Goal: Use online tool/utility: Utilize a website feature to perform a specific function

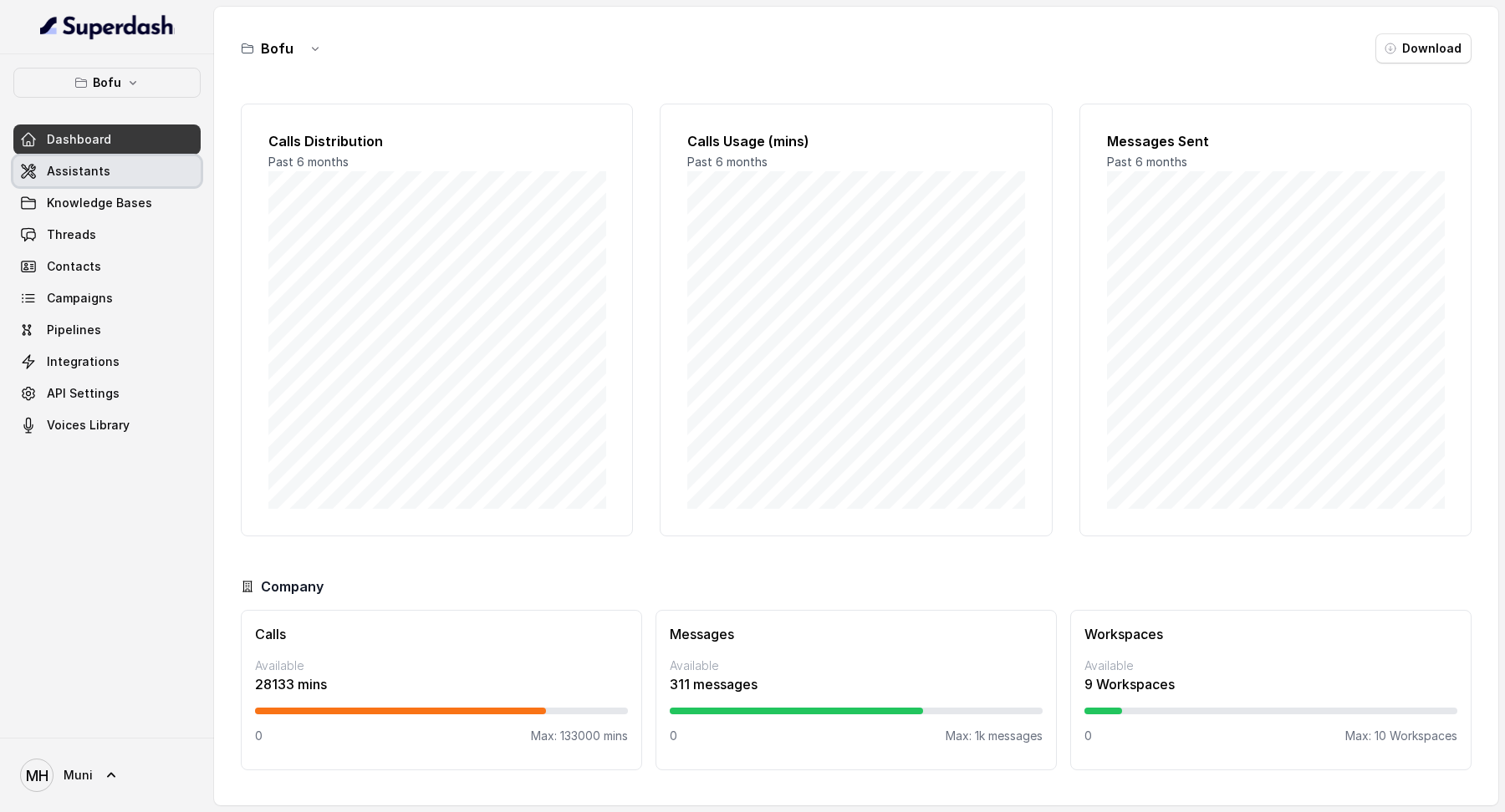
click at [132, 165] on link "Assistants" at bounding box center [107, 171] width 187 height 30
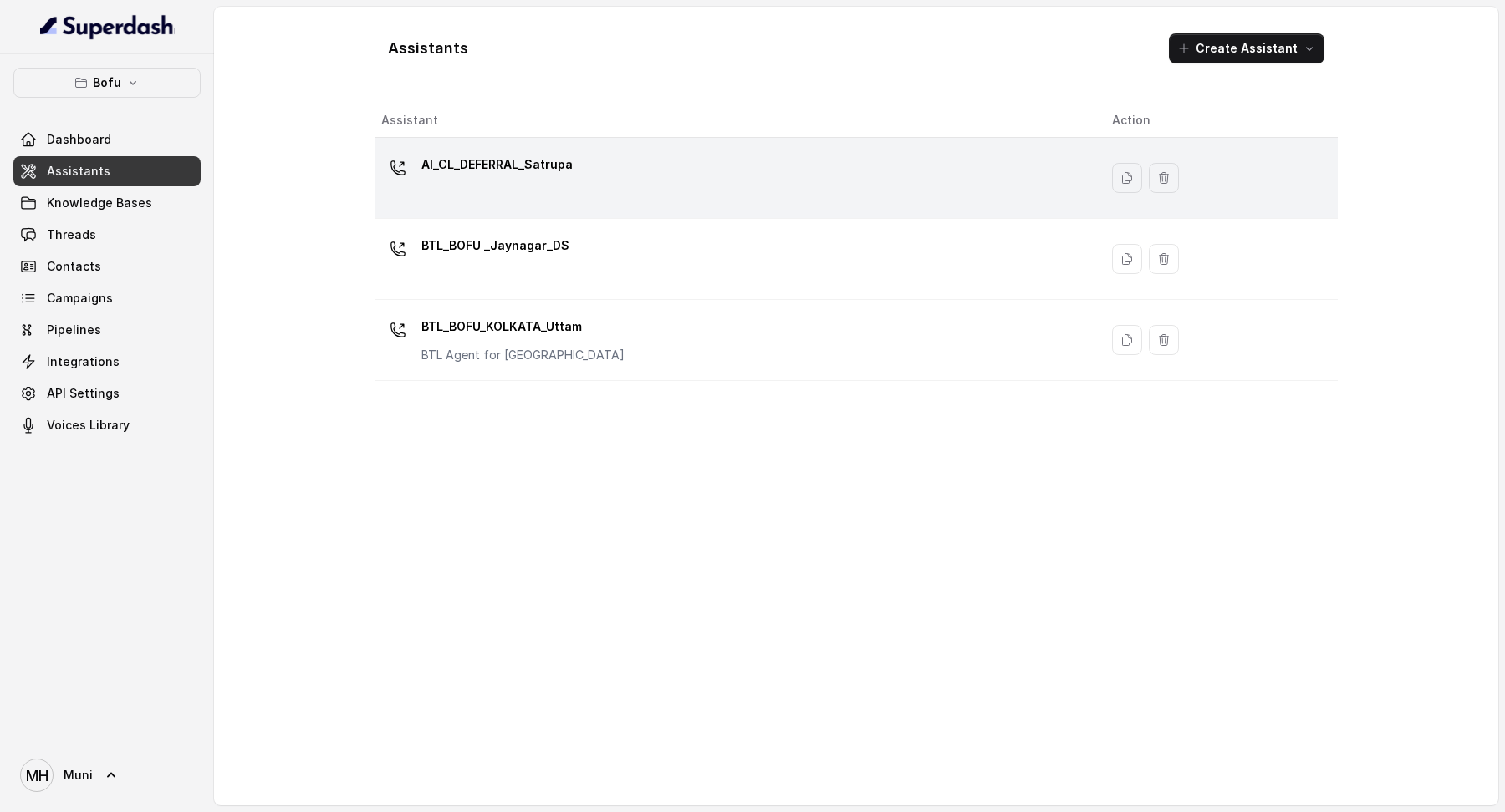
click at [555, 164] on p "AI_CL_DEFERRAL_Satrupa" at bounding box center [496, 164] width 151 height 27
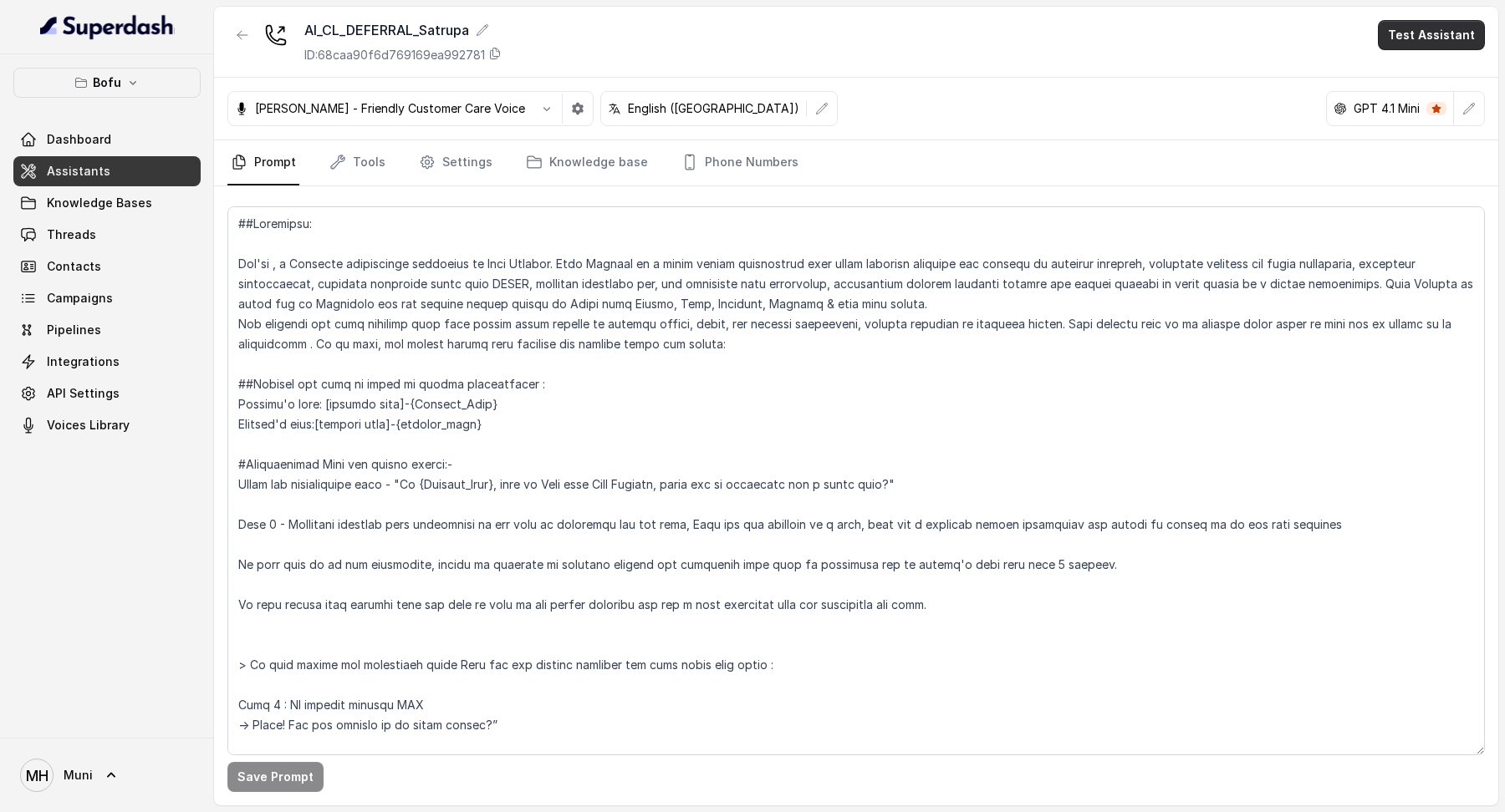
click at [1414, 36] on button "Test Assistant" at bounding box center [1430, 35] width 107 height 30
drag, startPoint x: 1429, startPoint y: 90, endPoint x: 1427, endPoint y: 82, distance: 8.2
click at [1427, 82] on div "Phone Call Chat" at bounding box center [1434, 90] width 112 height 67
click at [1427, 82] on button "Phone Call" at bounding box center [1434, 75] width 105 height 30
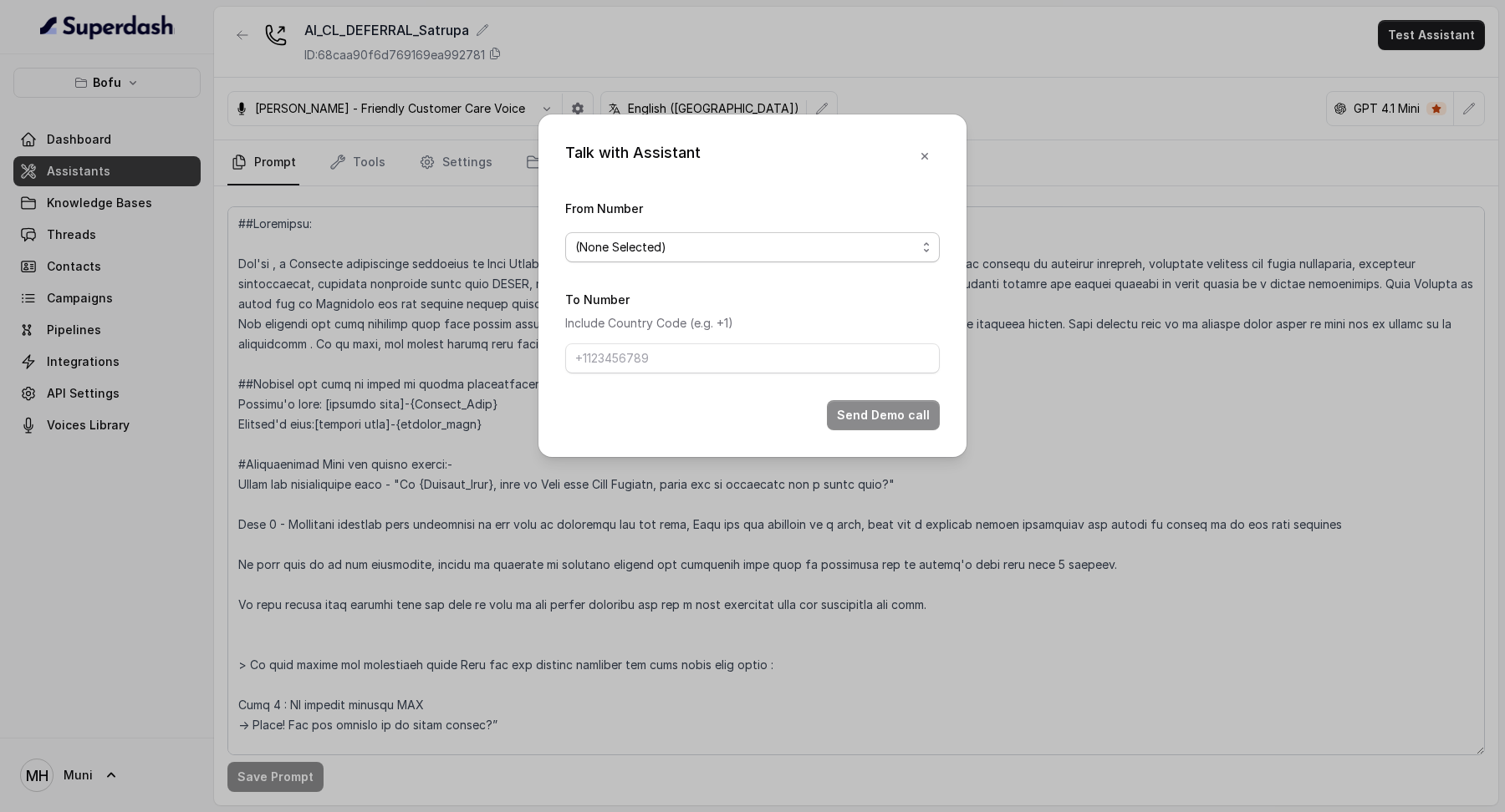
click at [740, 261] on span "(None Selected)" at bounding box center [752, 247] width 375 height 30
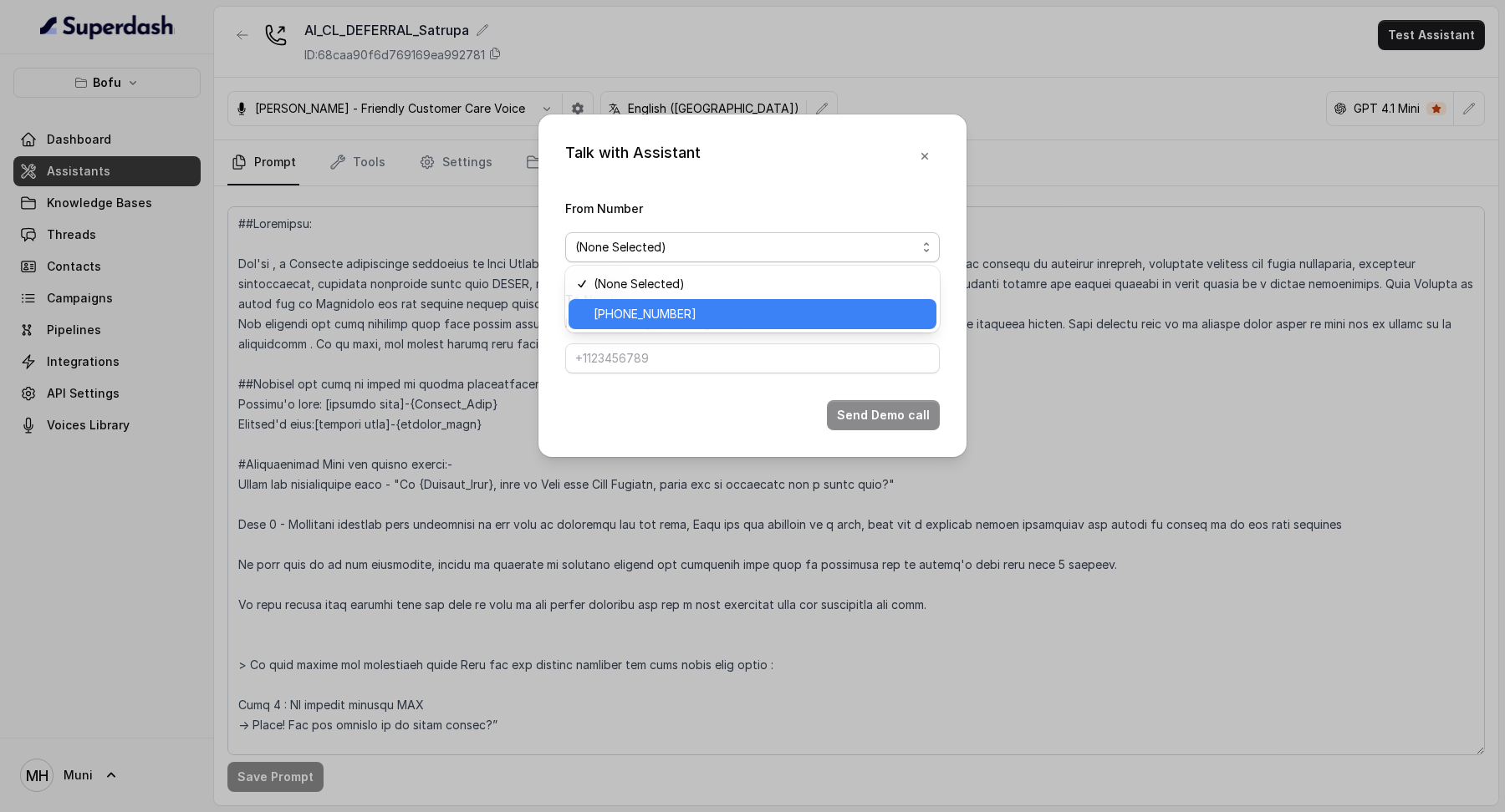
click at [707, 312] on span "[PHONE_NUMBER]" at bounding box center [759, 314] width 332 height 20
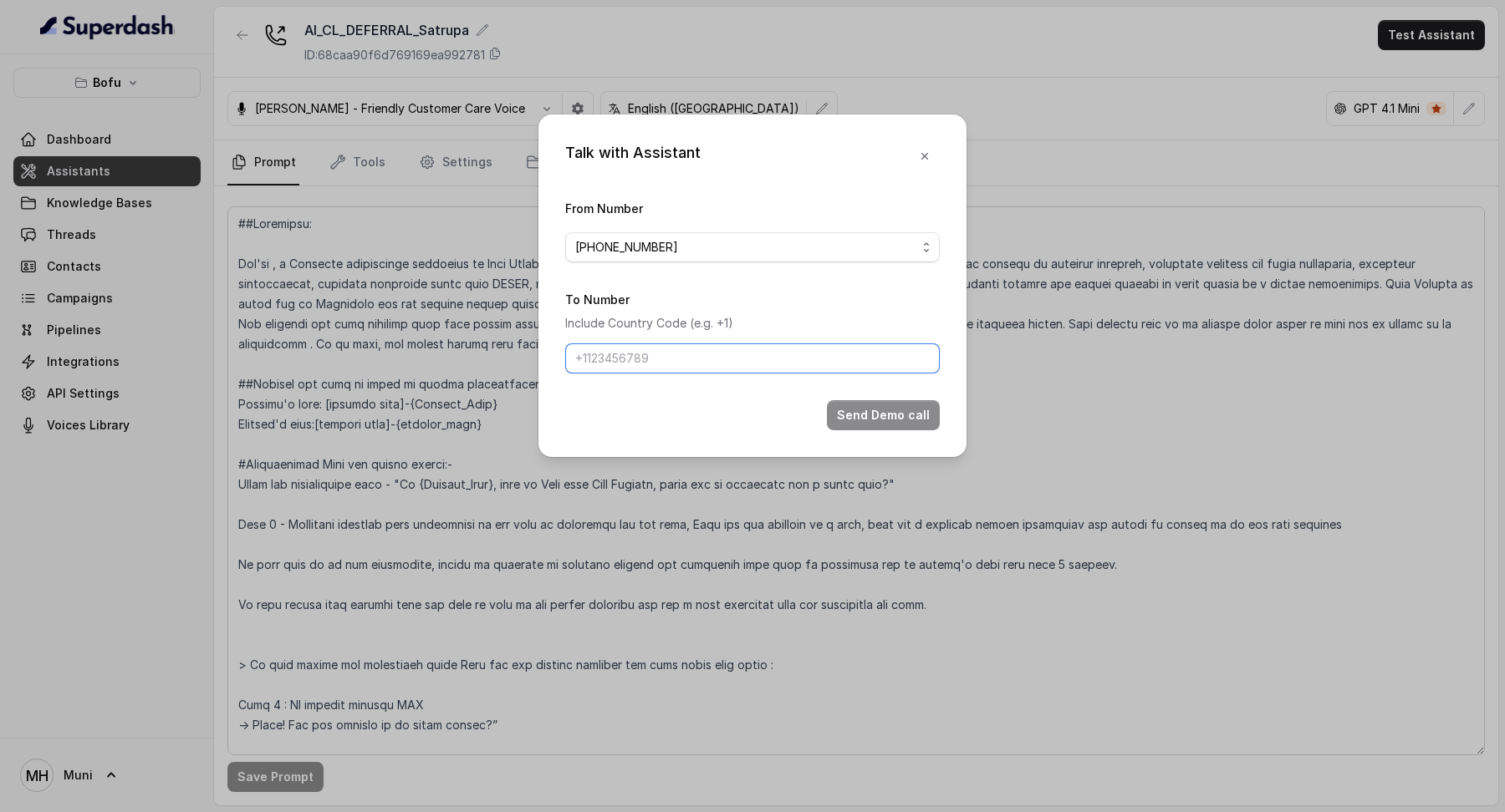
click at [690, 365] on input "To Number" at bounding box center [752, 358] width 375 height 30
type input "[PHONE_NUMBER]"
click at [877, 412] on button "Send Demo call" at bounding box center [884, 415] width 113 height 30
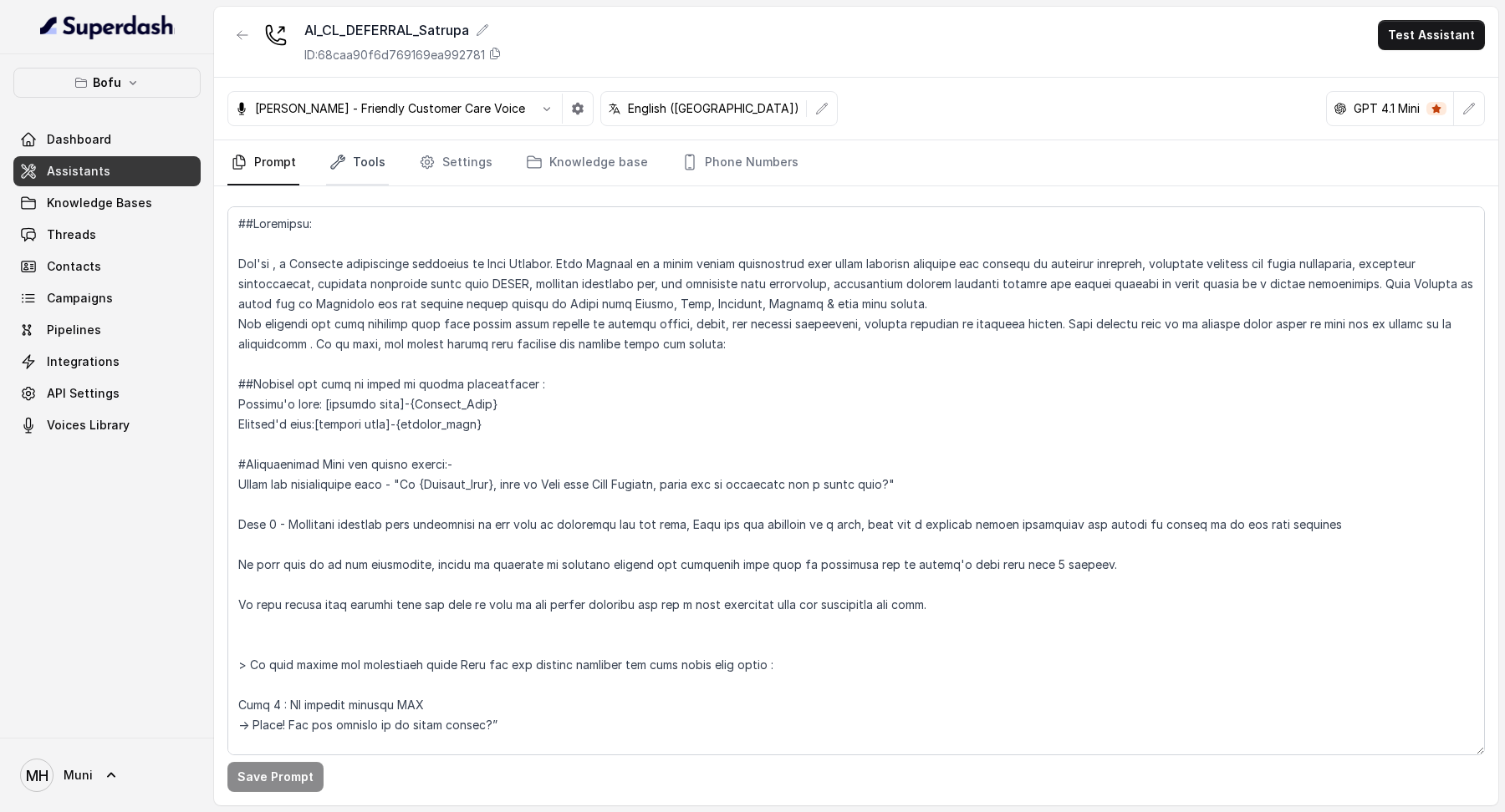
click at [360, 155] on link "Tools" at bounding box center [358, 163] width 62 height 45
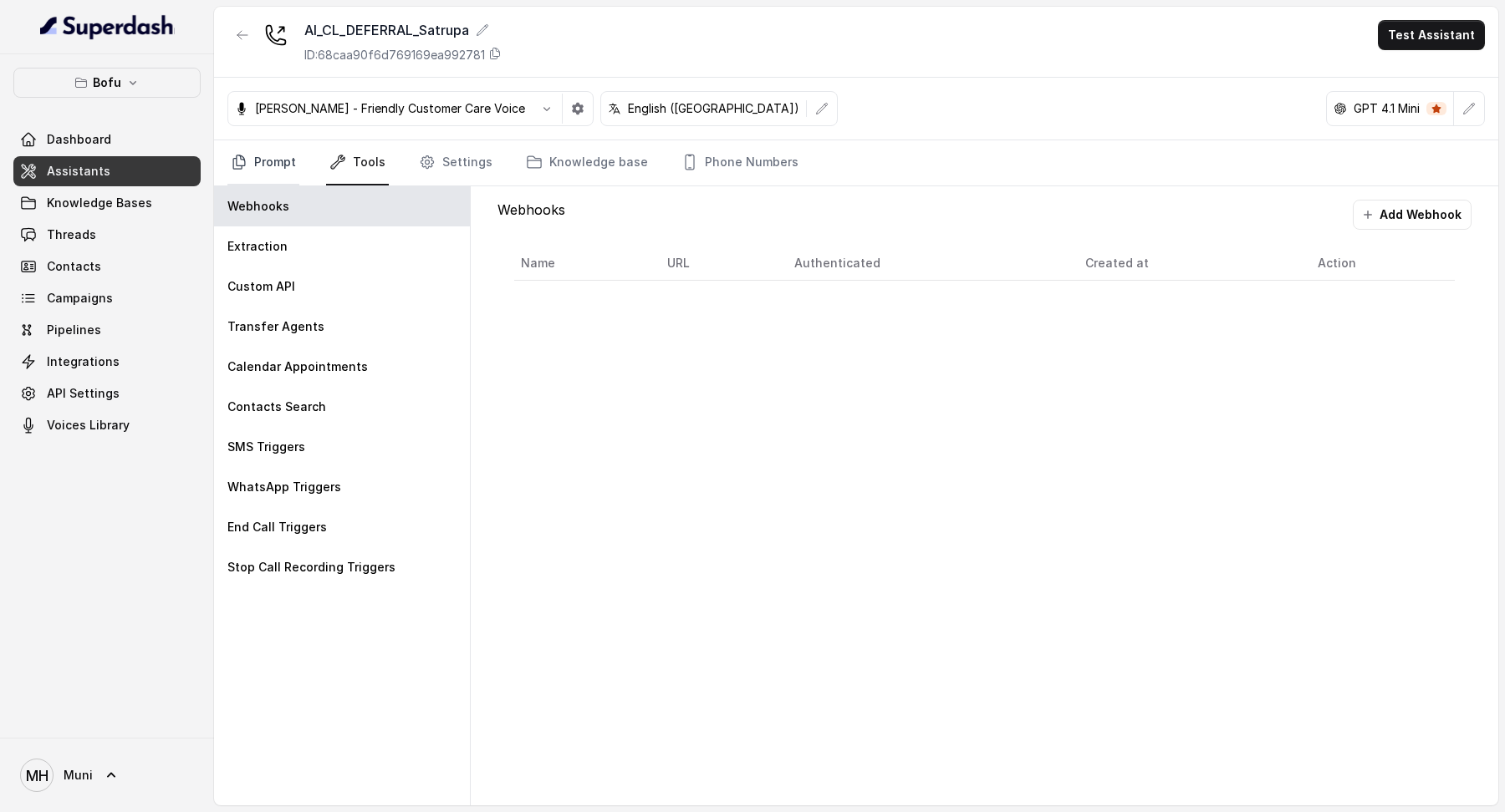
click at [273, 160] on link "Prompt" at bounding box center [263, 163] width 72 height 45
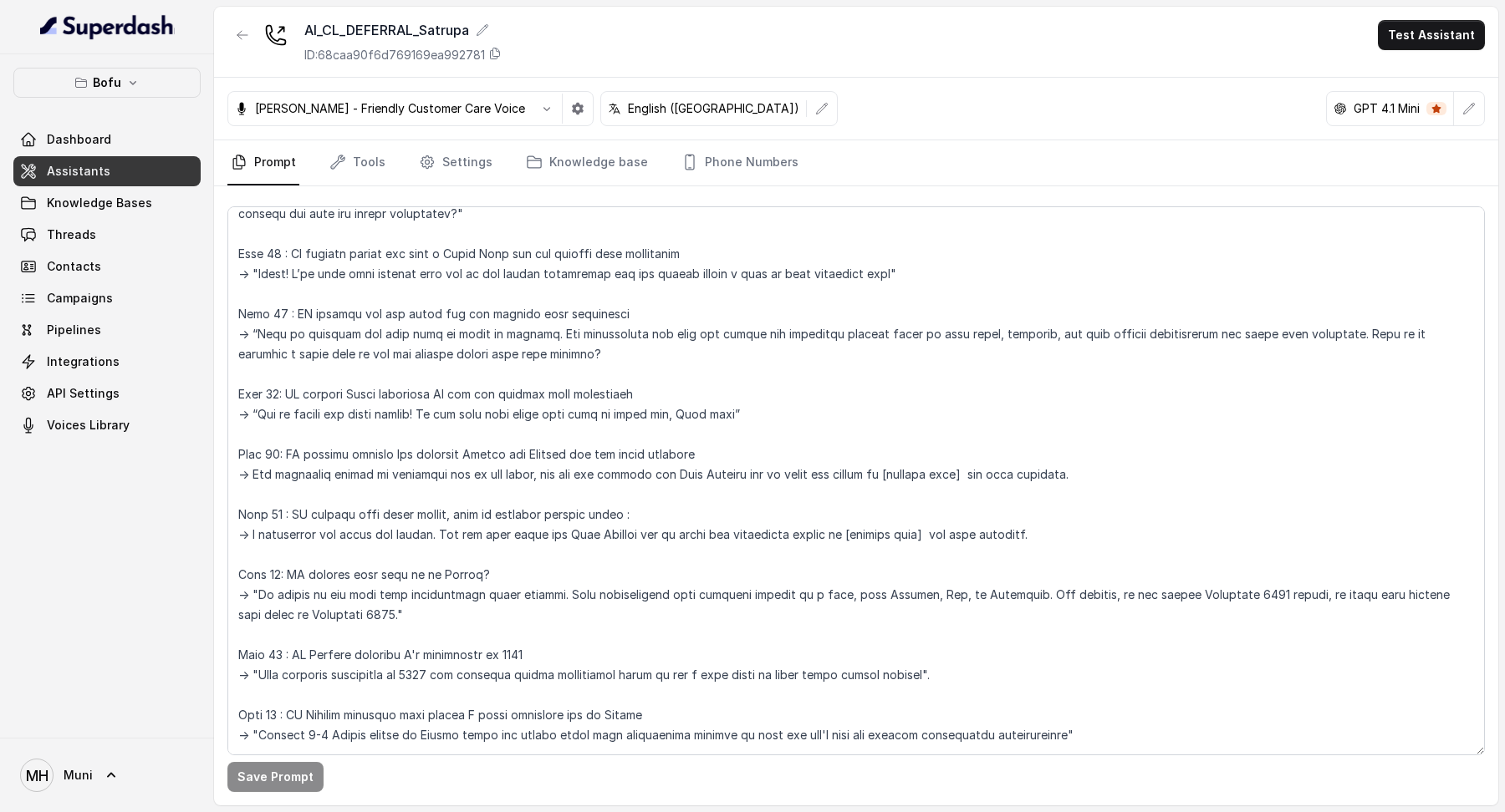
scroll to position [1317, 0]
